Goal: Information Seeking & Learning: Learn about a topic

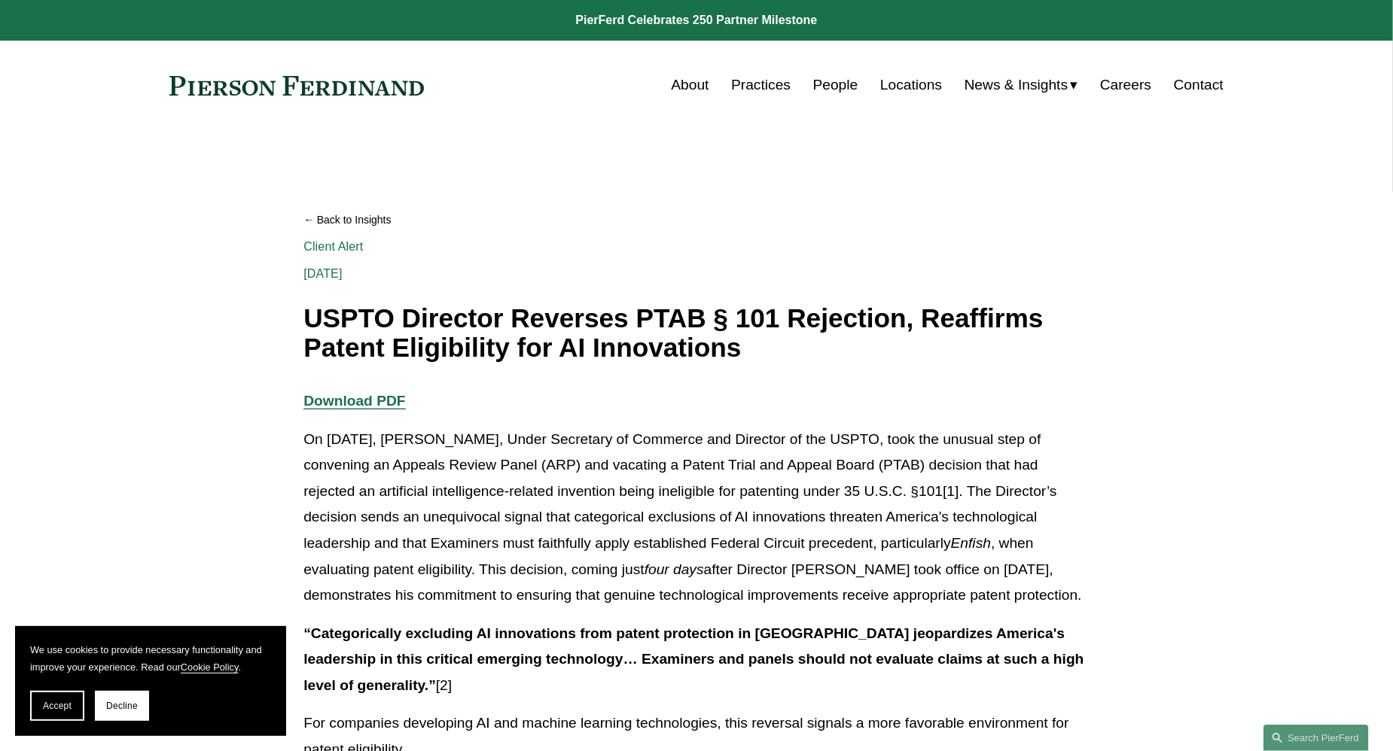
click at [470, 227] on link "Back to Insights" at bounding box center [695, 220] width 785 height 26
